Goal: Task Accomplishment & Management: Use online tool/utility

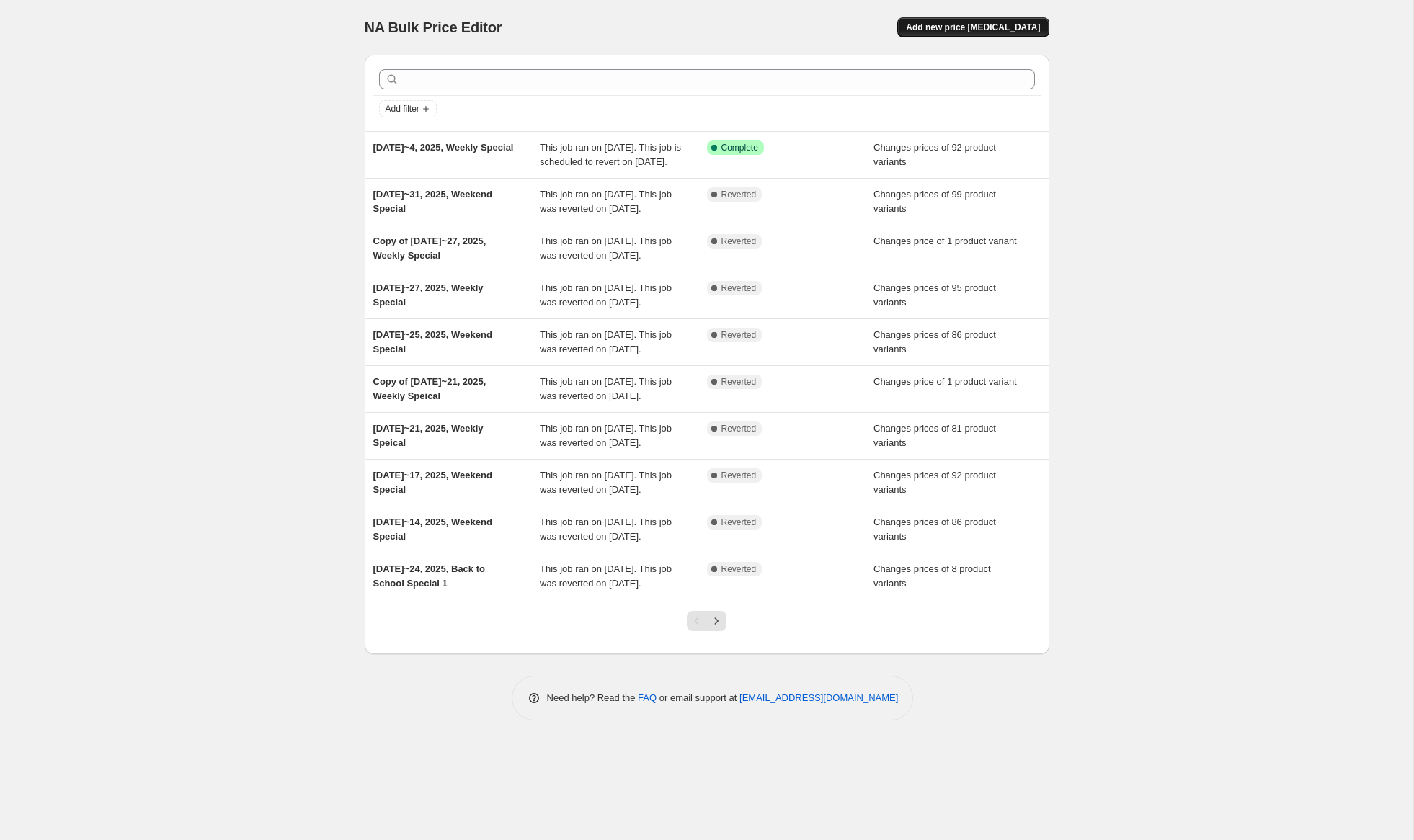
click at [977, 29] on span "Add new price change job" at bounding box center [972, 27] width 134 height 12
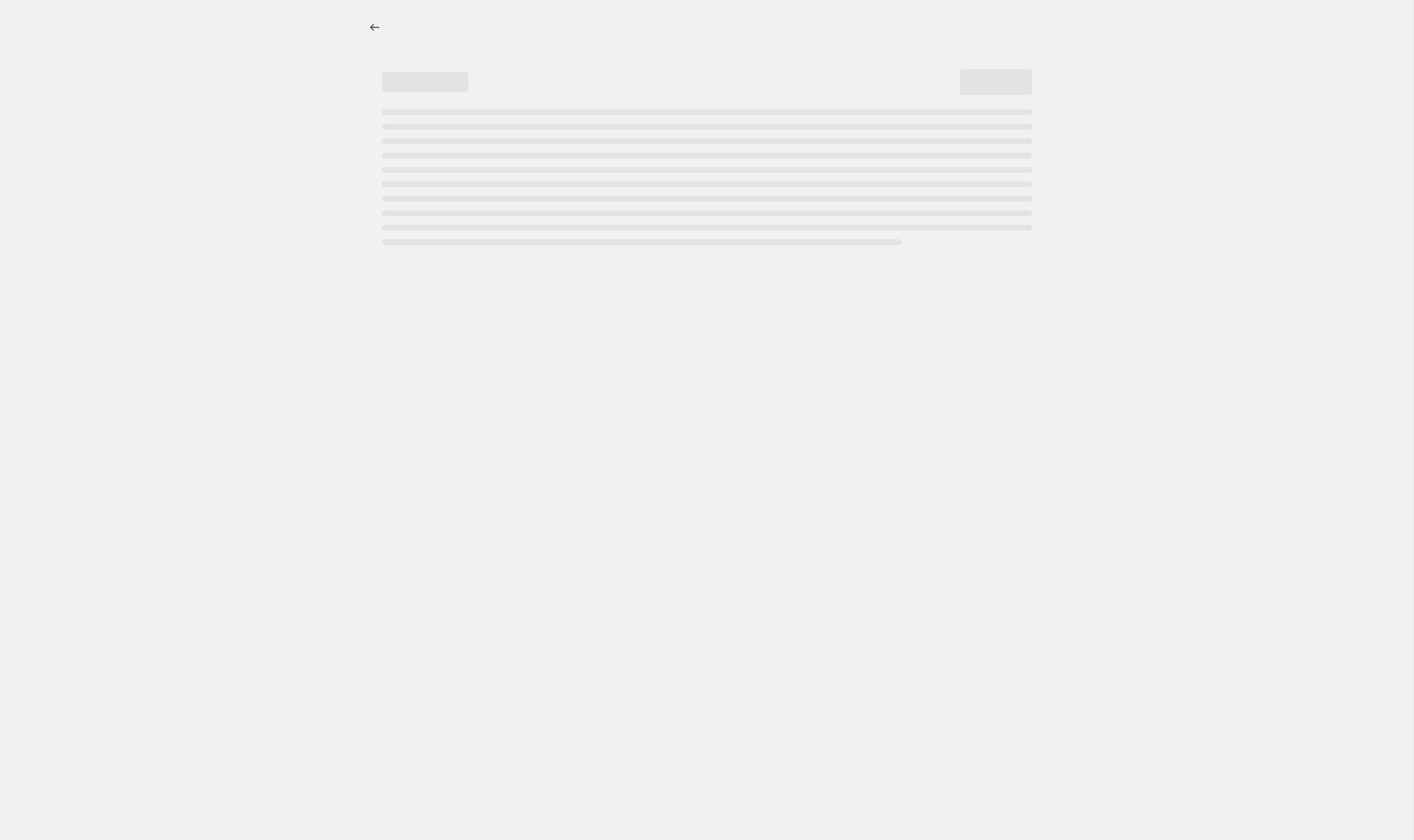
select select "percentage"
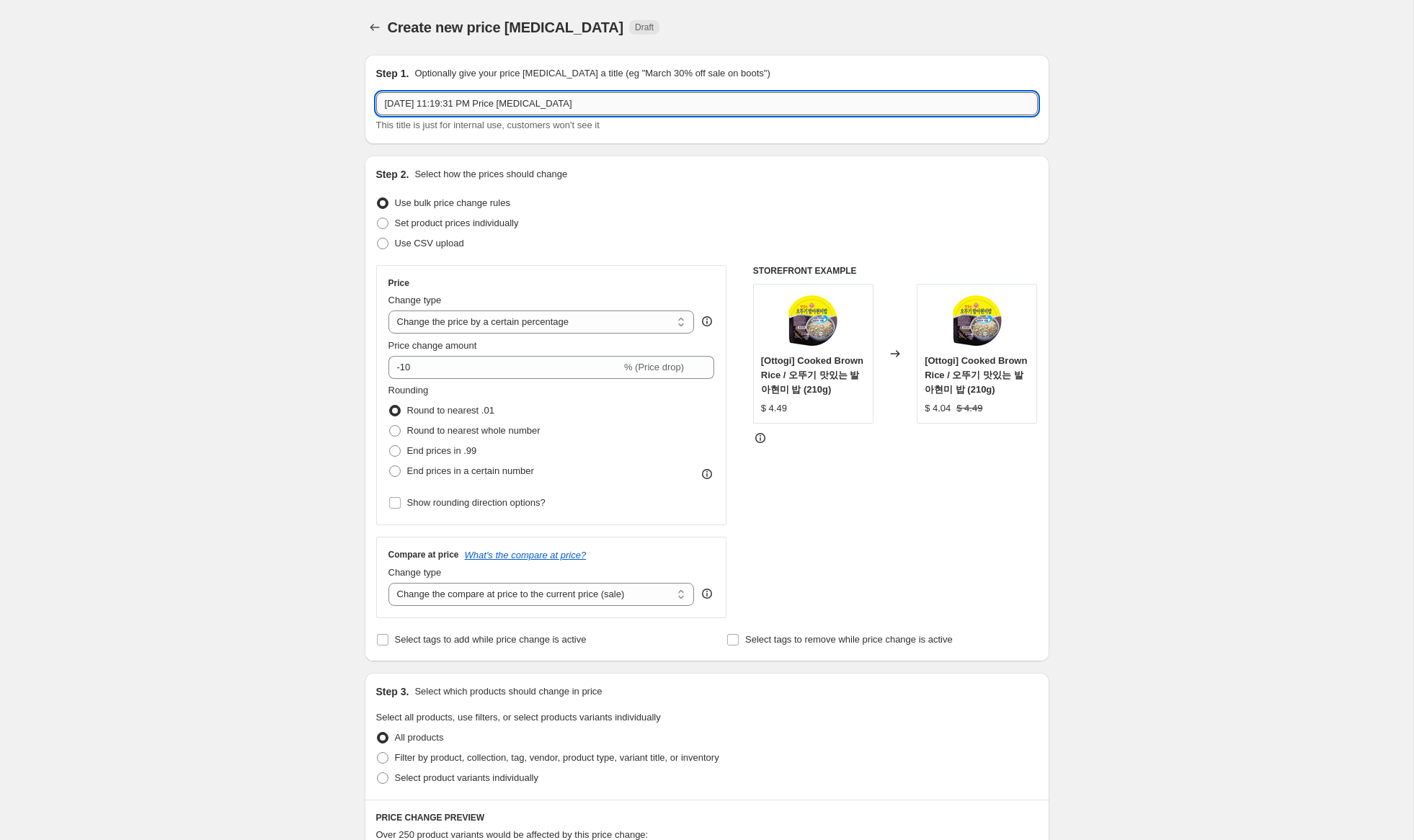
click at [408, 103] on input "Sep 4, 2025, 11:19:31 PM Price change job" at bounding box center [707, 104] width 662 height 23
drag, startPoint x: 480, startPoint y: 105, endPoint x: 827, endPoint y: 136, distance: 348.4
click at [827, 136] on div "Step 1. Optionally give your price change job a title (eg "March 30% off sale o…" at bounding box center [707, 99] width 684 height 89
type input "Sep 5~7, 2025, Weekend Special"
click at [475, 217] on span "Set product prices individually" at bounding box center [457, 223] width 124 height 14
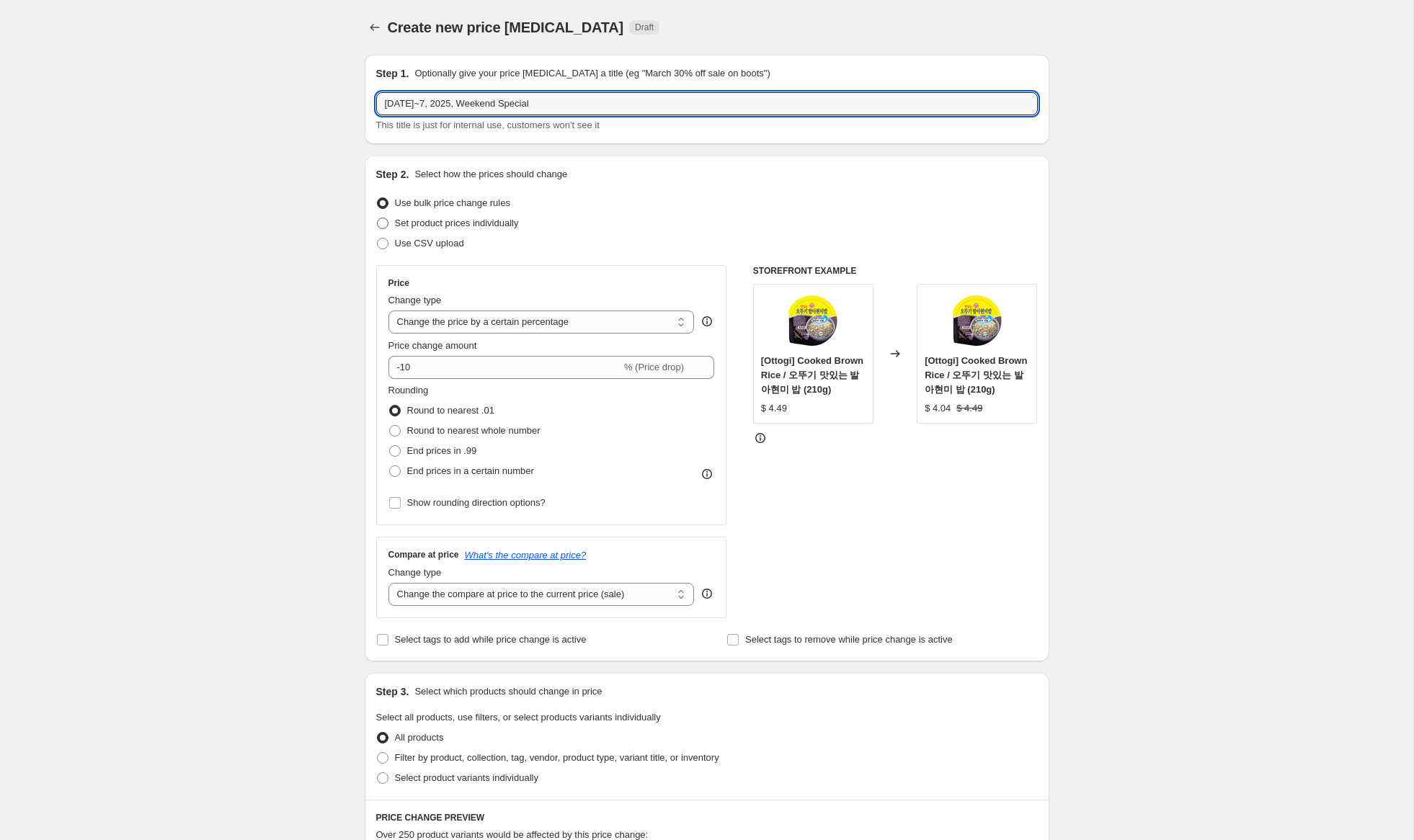
click at [377, 218] on input "Set product prices individually" at bounding box center [377, 218] width 1 height 1
radio input "true"
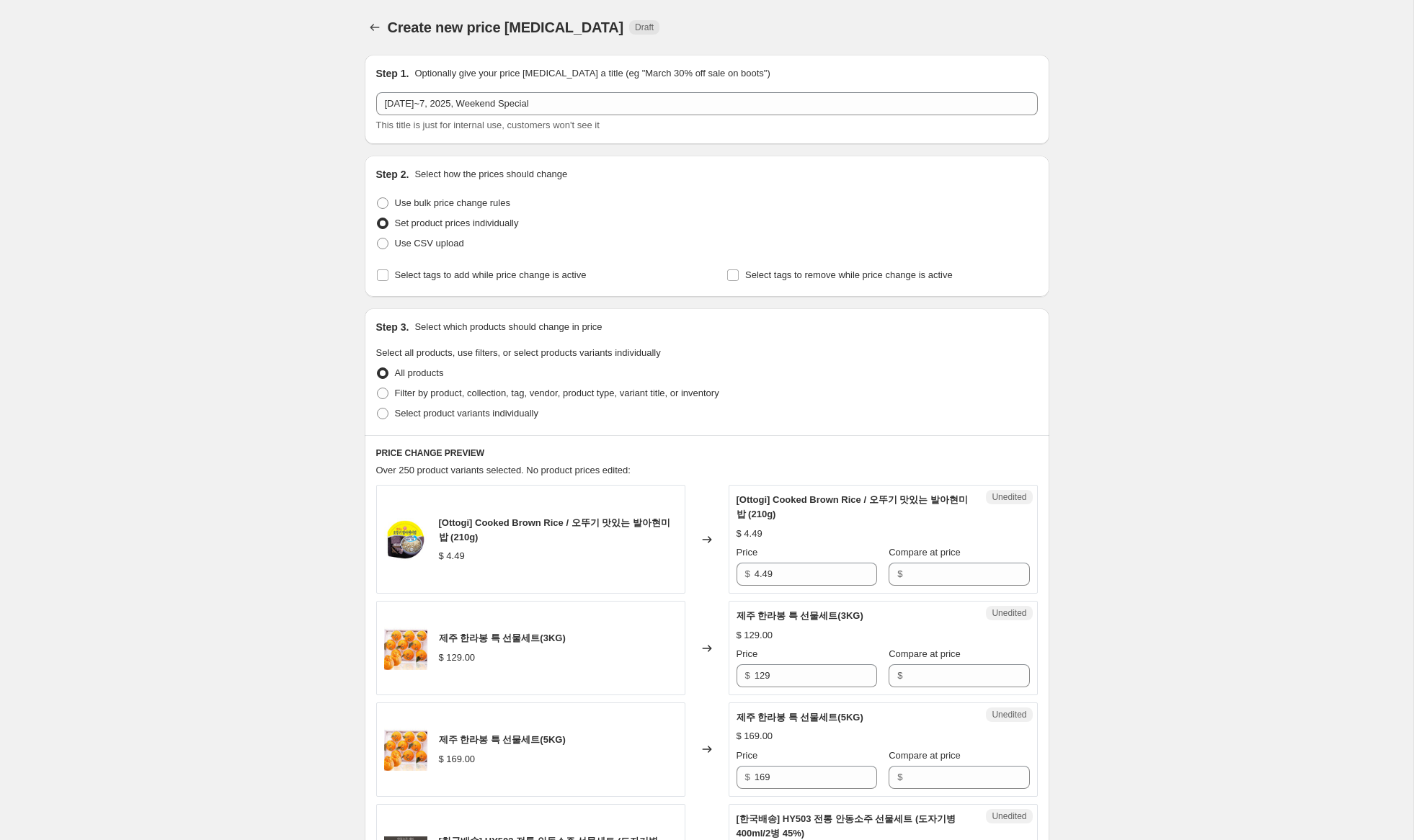
drag, startPoint x: 487, startPoint y: 416, endPoint x: 575, endPoint y: 413, distance: 88.1
click at [487, 415] on span "Select product variants individually" at bounding box center [466, 414] width 143 height 11
click at [377, 409] on input "Select product variants individually" at bounding box center [377, 408] width 1 height 1
radio input "true"
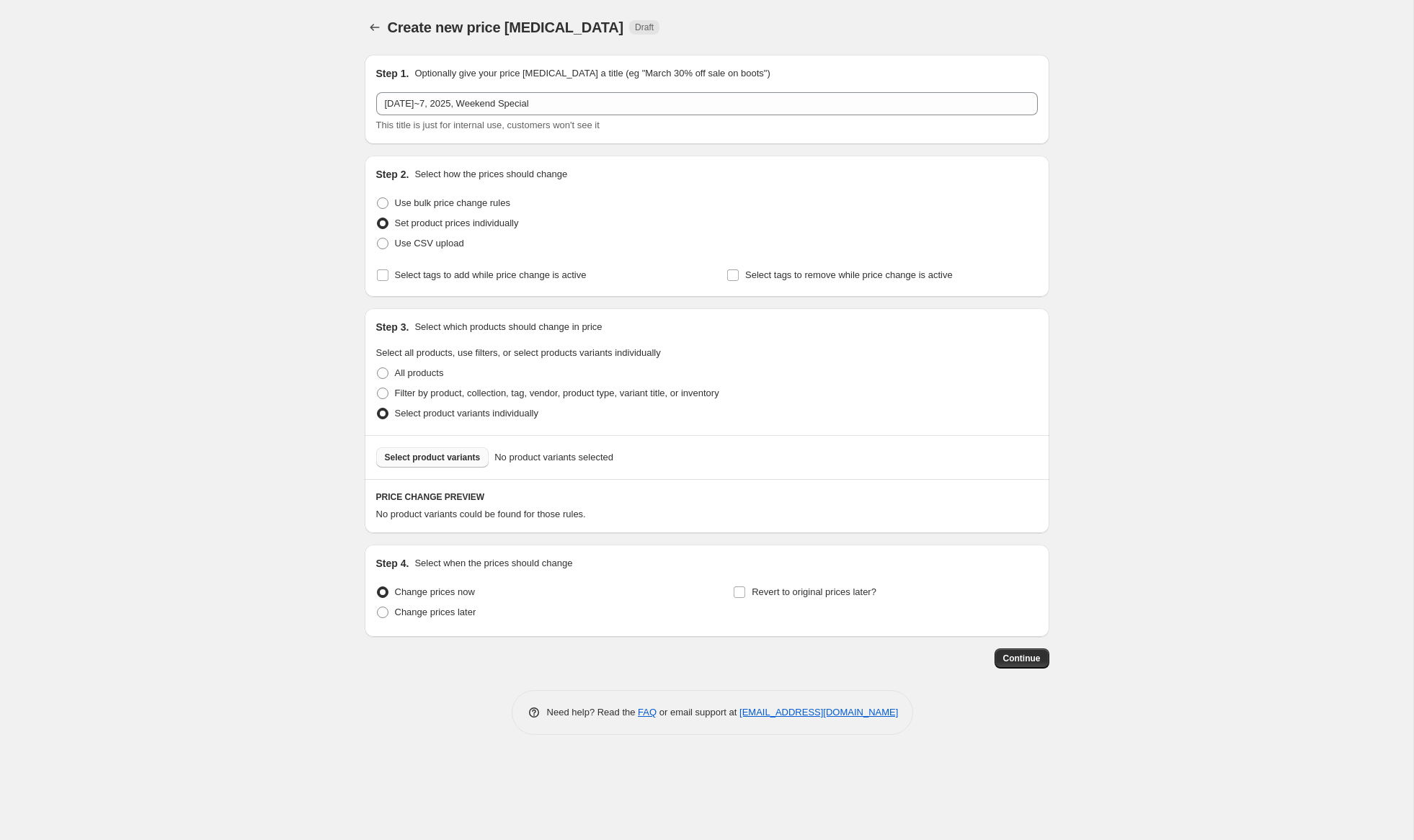
click at [465, 462] on span "Select product variants" at bounding box center [432, 457] width 96 height 12
